Goal: Task Accomplishment & Management: Complete application form

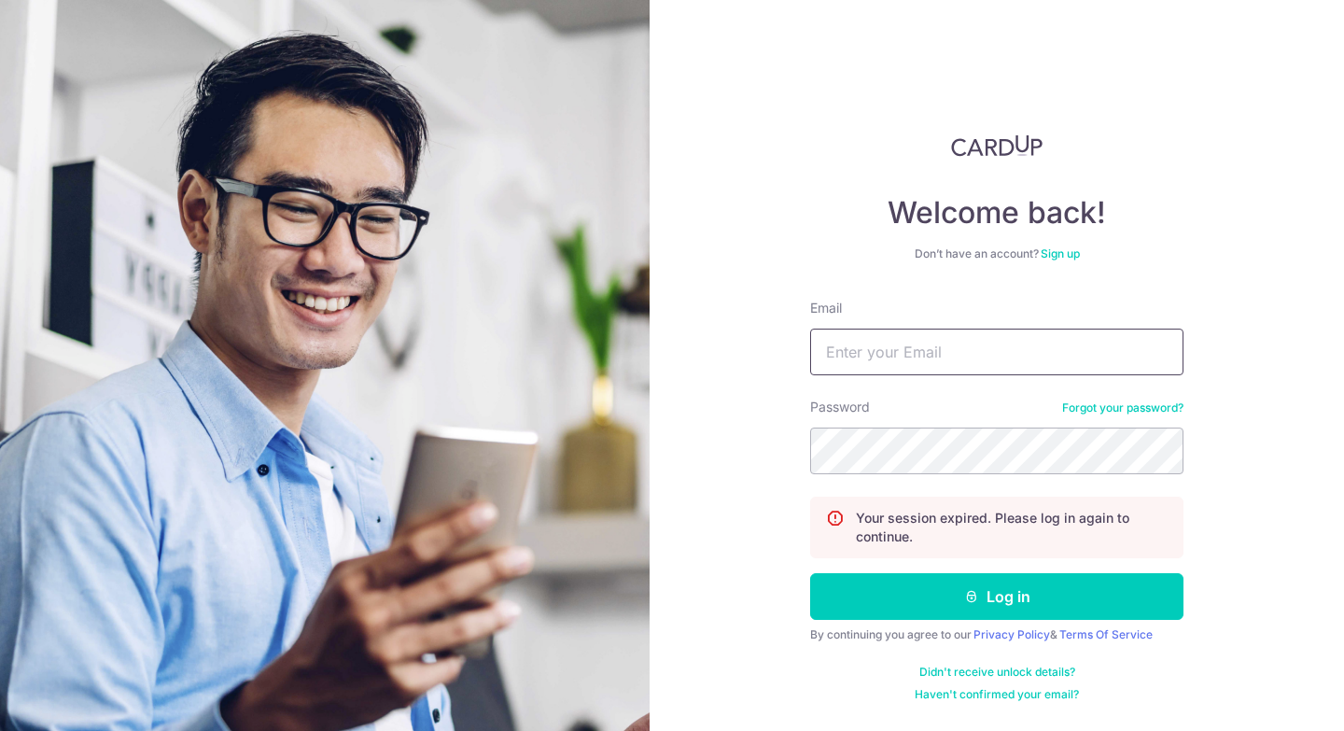
type input "[EMAIL_ADDRESS][DOMAIN_NAME]"
click at [810, 573] on button "Log in" at bounding box center [996, 596] width 373 height 47
click at [893, 353] on input "Email" at bounding box center [996, 351] width 373 height 47
type input "roystonho27@gmail.com"
click at [810, 573] on button "Log in" at bounding box center [996, 596] width 373 height 47
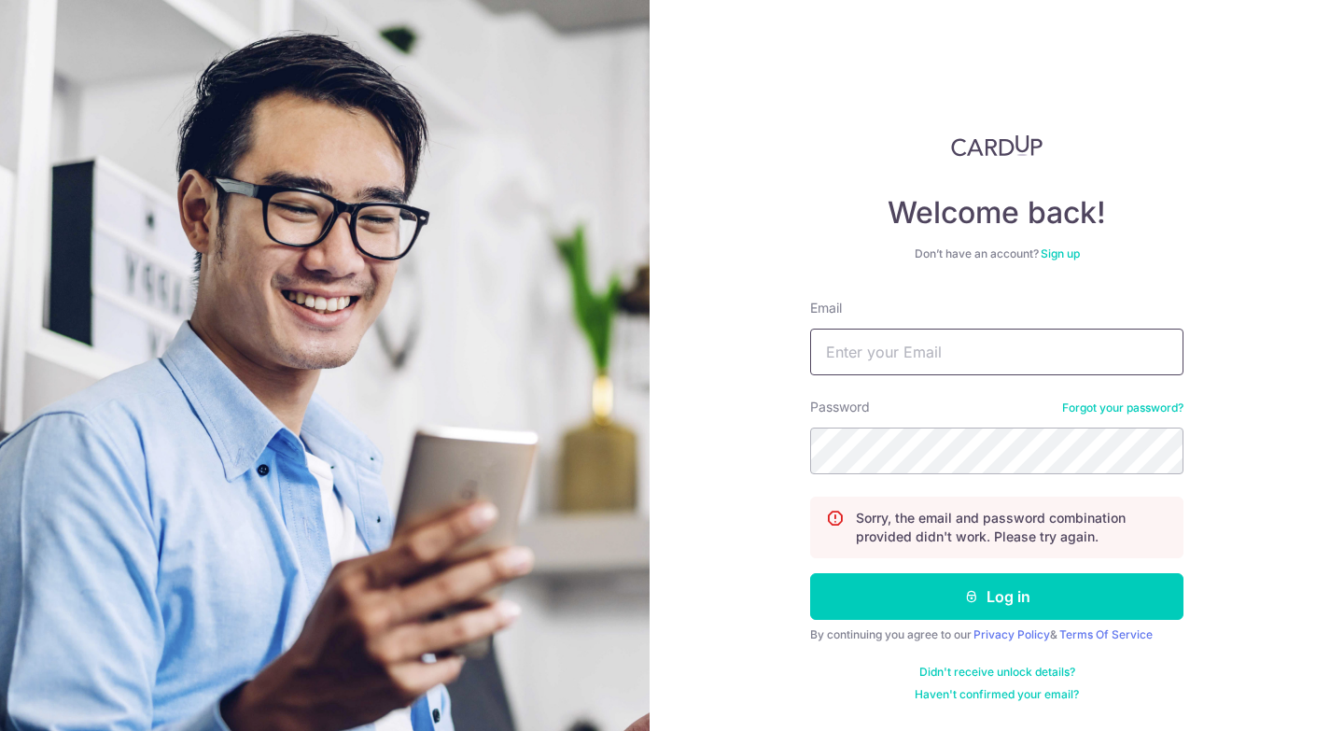
click at [888, 361] on input "Email" at bounding box center [996, 351] width 373 height 47
type input "[EMAIL_ADDRESS][DOMAIN_NAME]"
click at [810, 573] on button "Log in" at bounding box center [996, 596] width 373 height 47
click at [890, 349] on input "Email" at bounding box center [996, 351] width 373 height 47
type input "roystonho27@gmail.com"
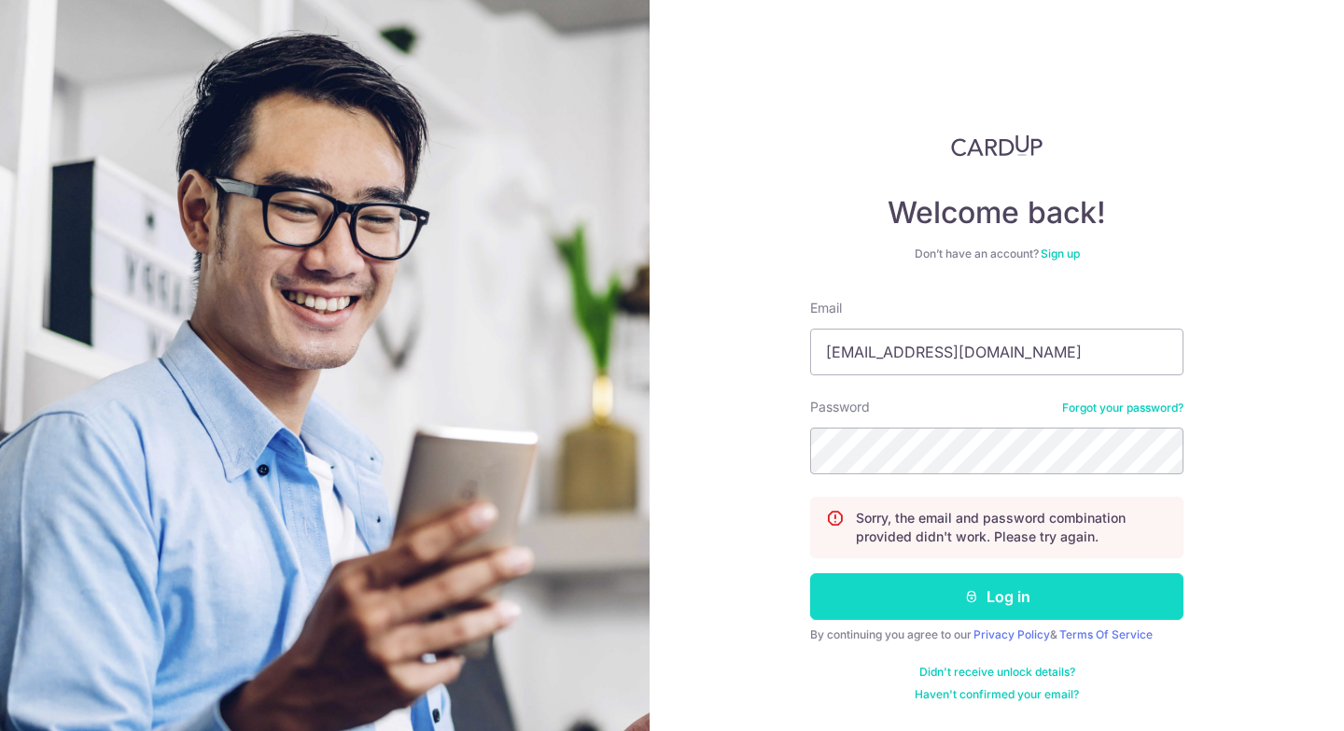
click at [962, 591] on button "Log in" at bounding box center [996, 596] width 373 height 47
